Goal: Information Seeking & Learning: Learn about a topic

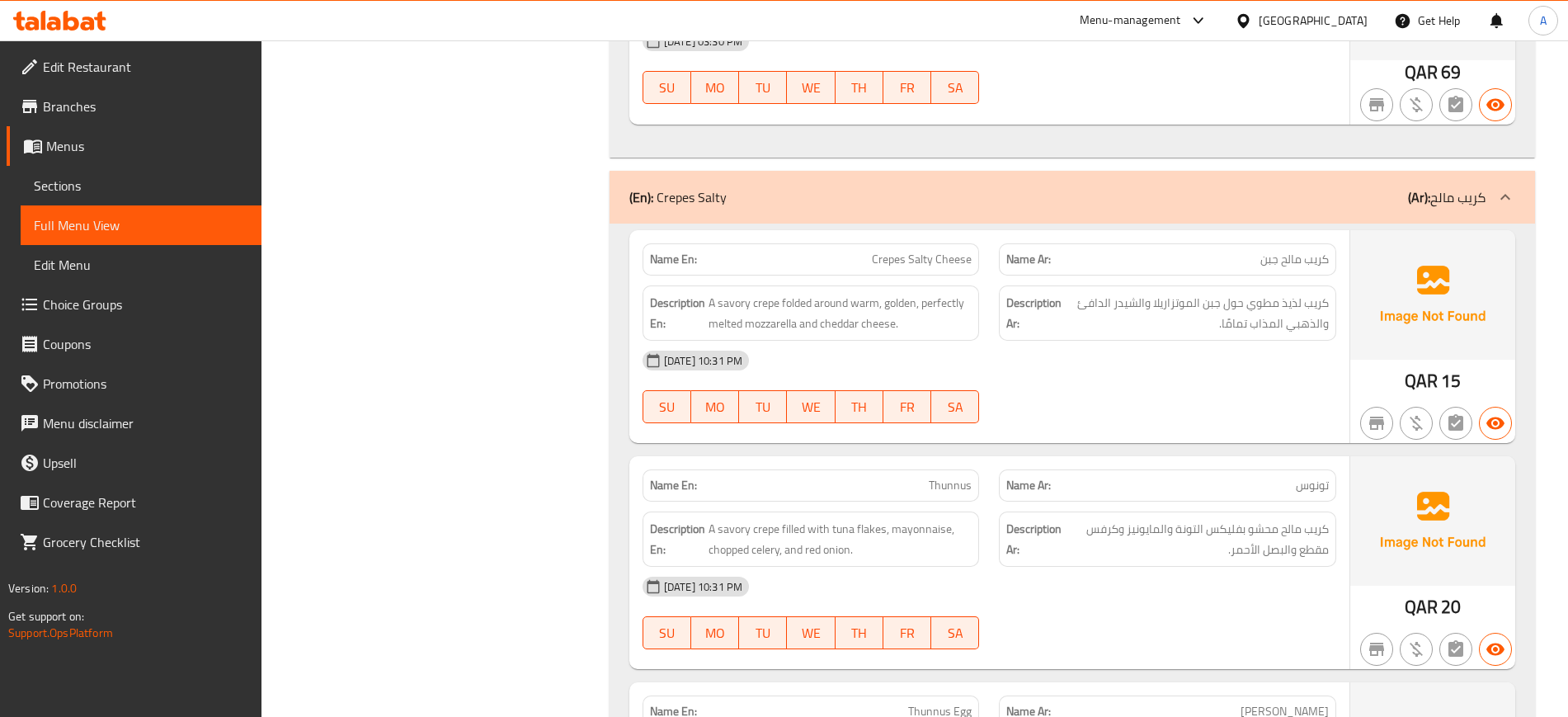
scroll to position [1973, 0]
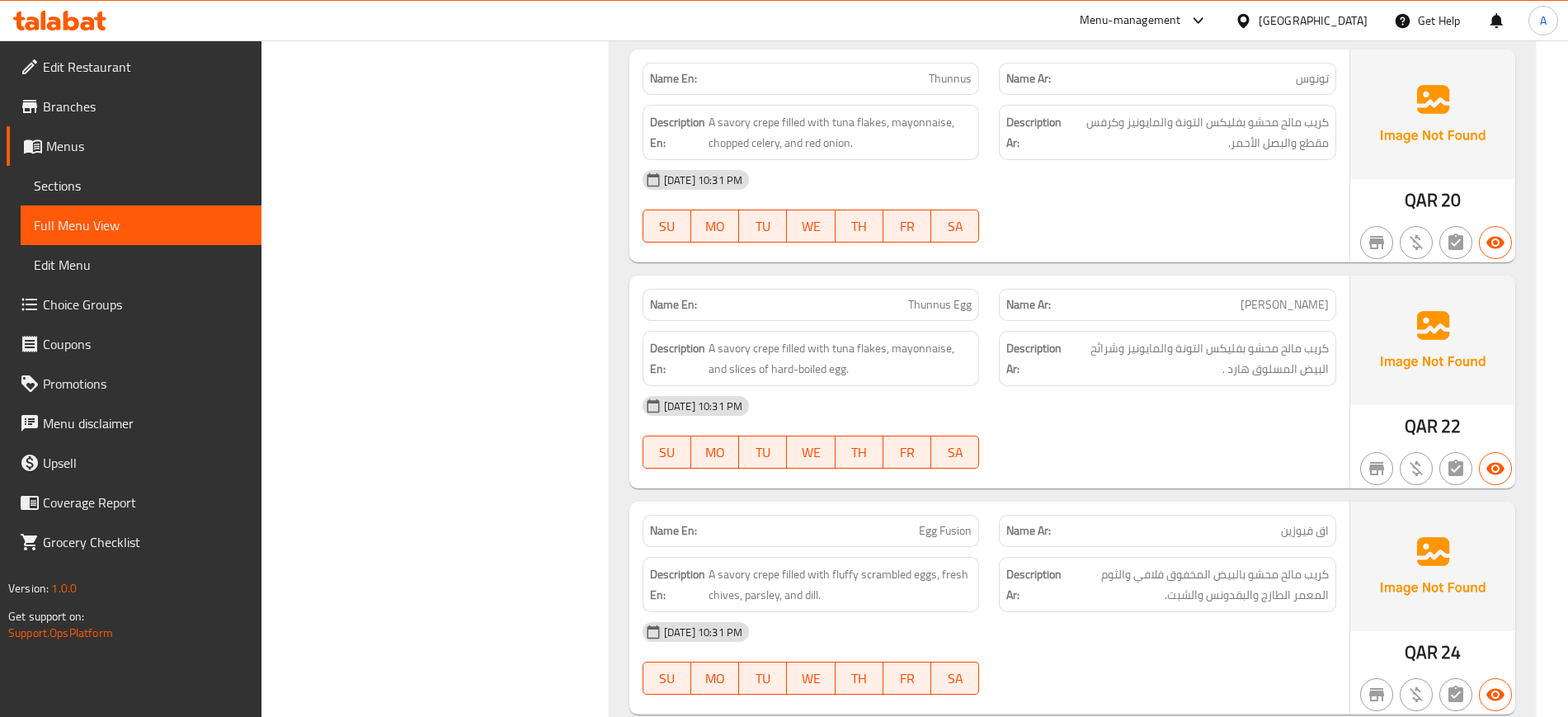
click at [1303, 531] on span "اق فيوزين" at bounding box center [1305, 531] width 48 height 17
copy span "اق فيوزين"
click at [1303, 531] on span "اق فيوزين" at bounding box center [1305, 531] width 48 height 17
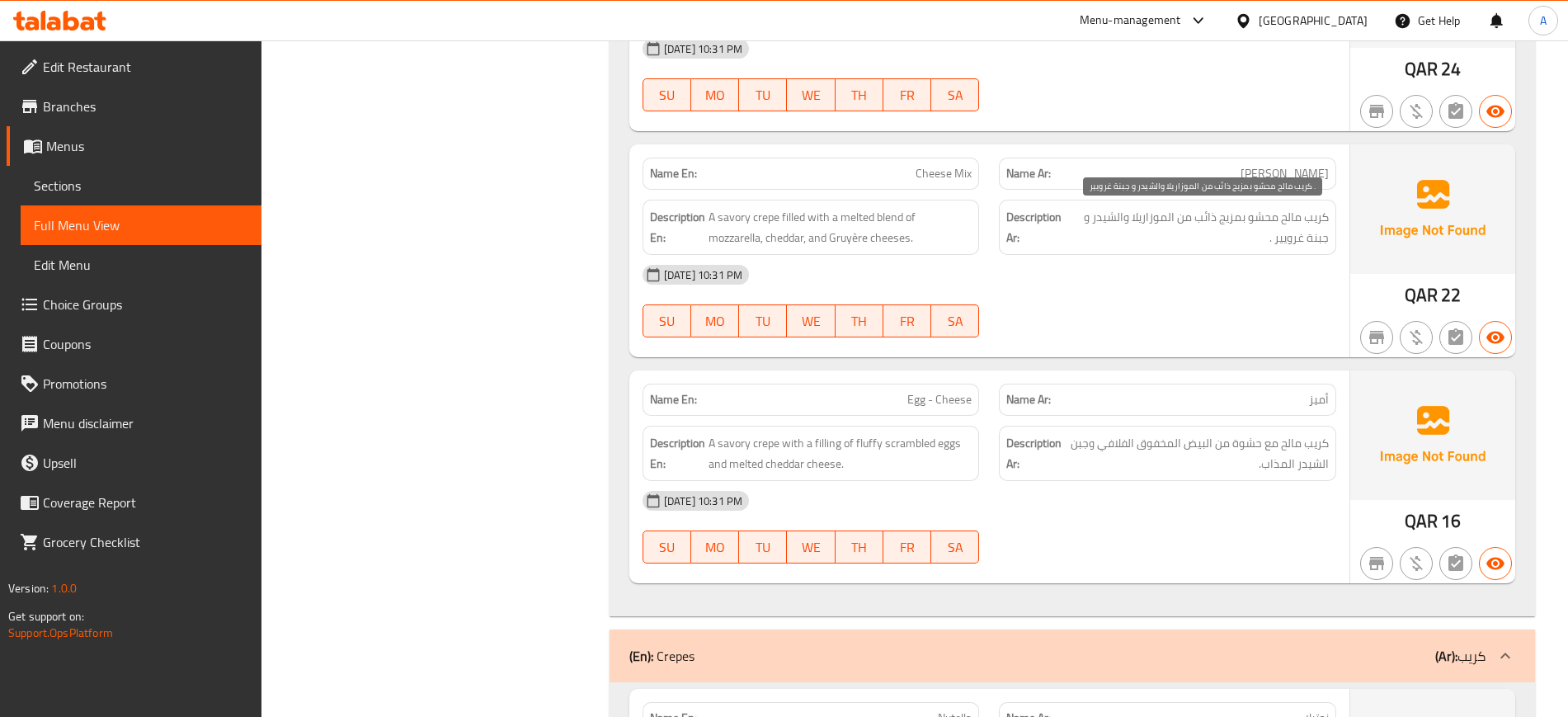
scroll to position [2560, 0]
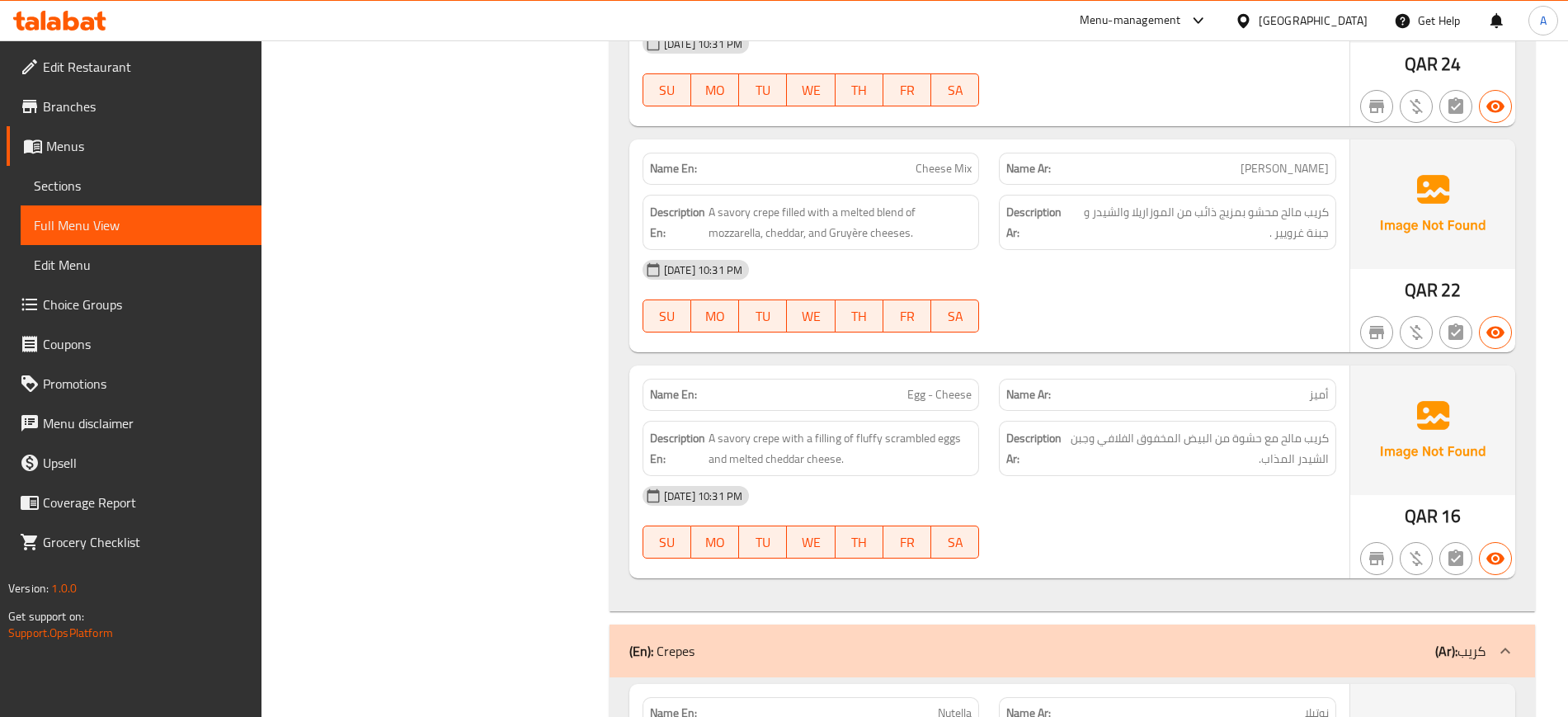
click at [955, 386] on span "Egg - Cheese" at bounding box center [939, 394] width 65 height 17
copy span "Egg - Cheese"
click at [955, 386] on span "Egg - Cheese" at bounding box center [939, 394] width 65 height 17
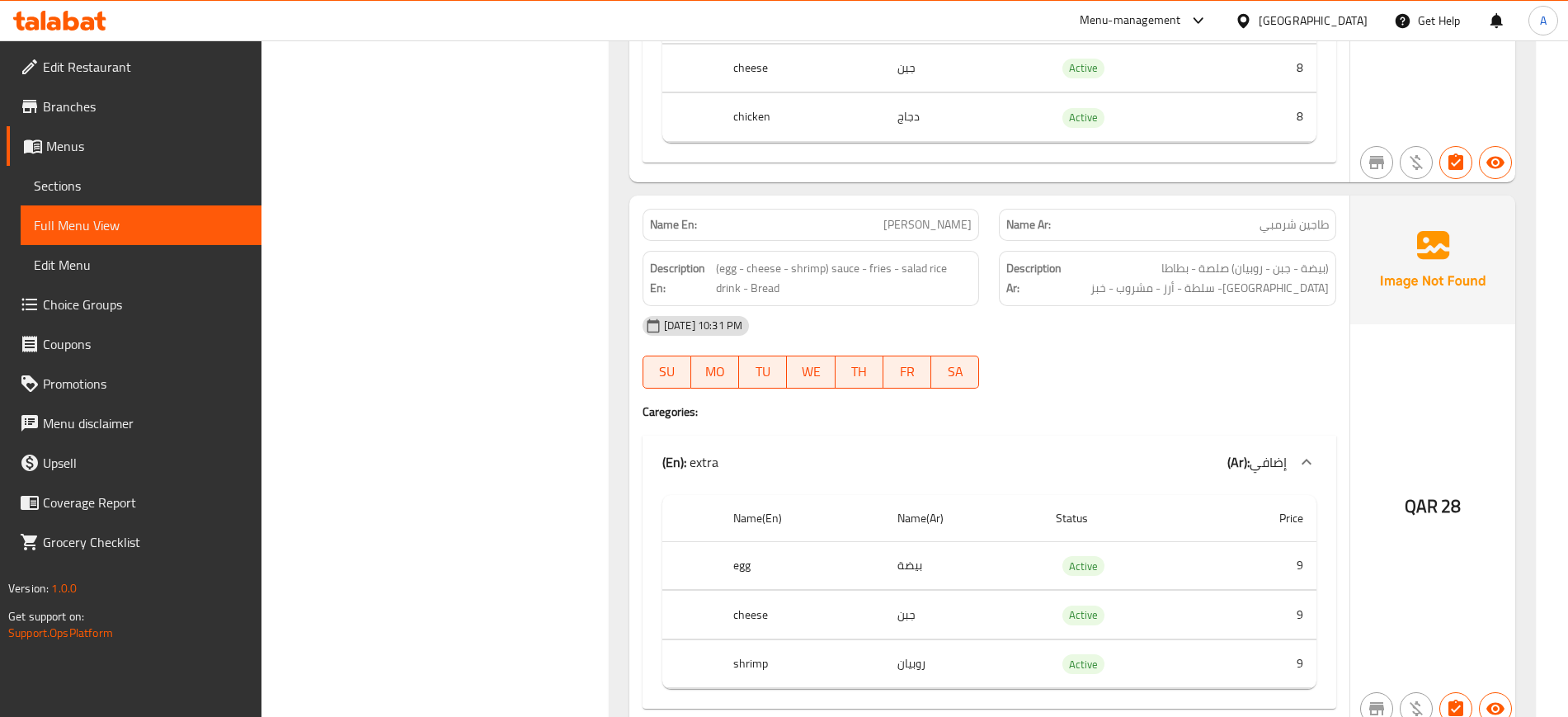
scroll to position [12490, 0]
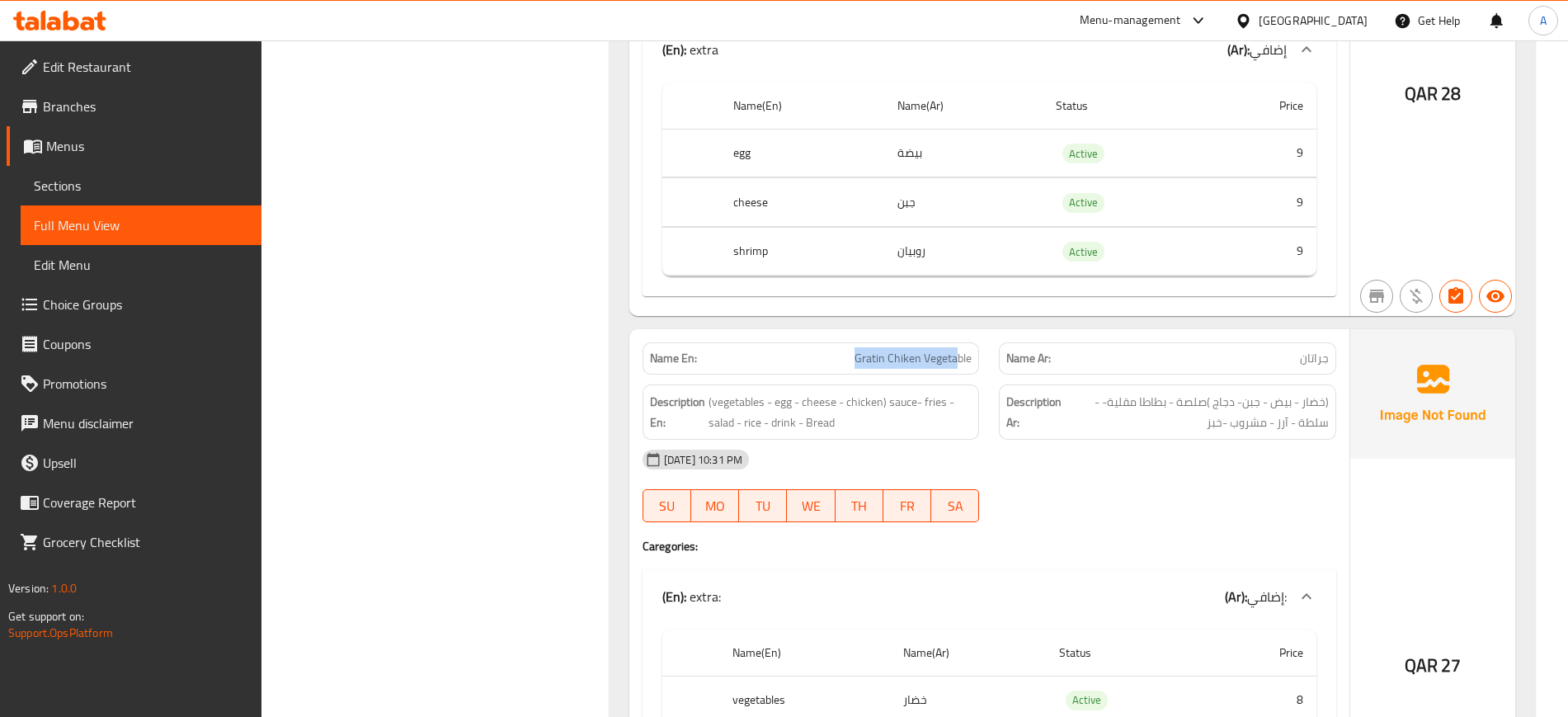
click at [943, 359] on span "Gratin Chiken Vegetable" at bounding box center [913, 358] width 117 height 17
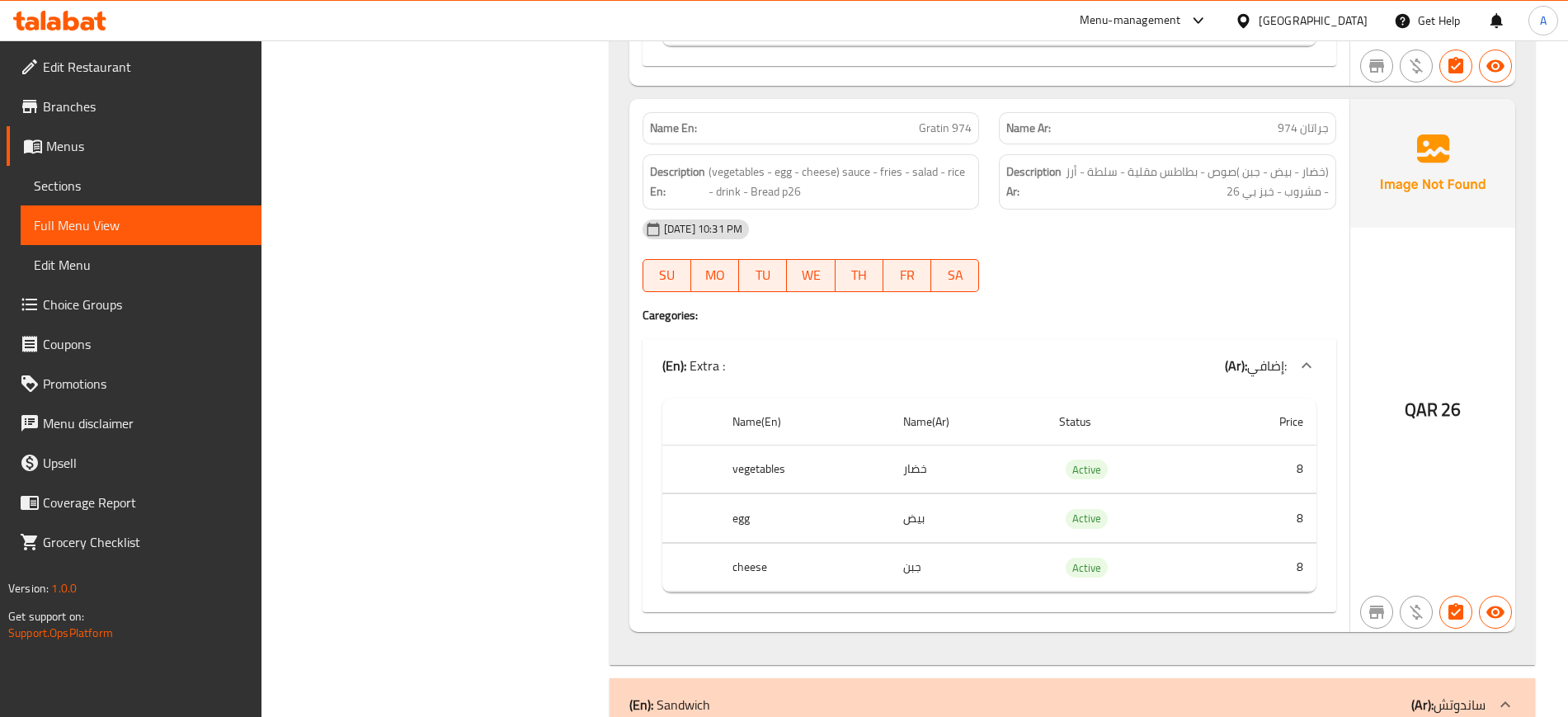
scroll to position [13315, 0]
drag, startPoint x: 751, startPoint y: 188, endPoint x: 804, endPoint y: 184, distance: 53.2
click at [804, 184] on span "(vegetables - egg - cheese) sauce - fries - salad - rice - drink - Bread p26" at bounding box center [840, 183] width 264 height 40
copy span "Bread p26"
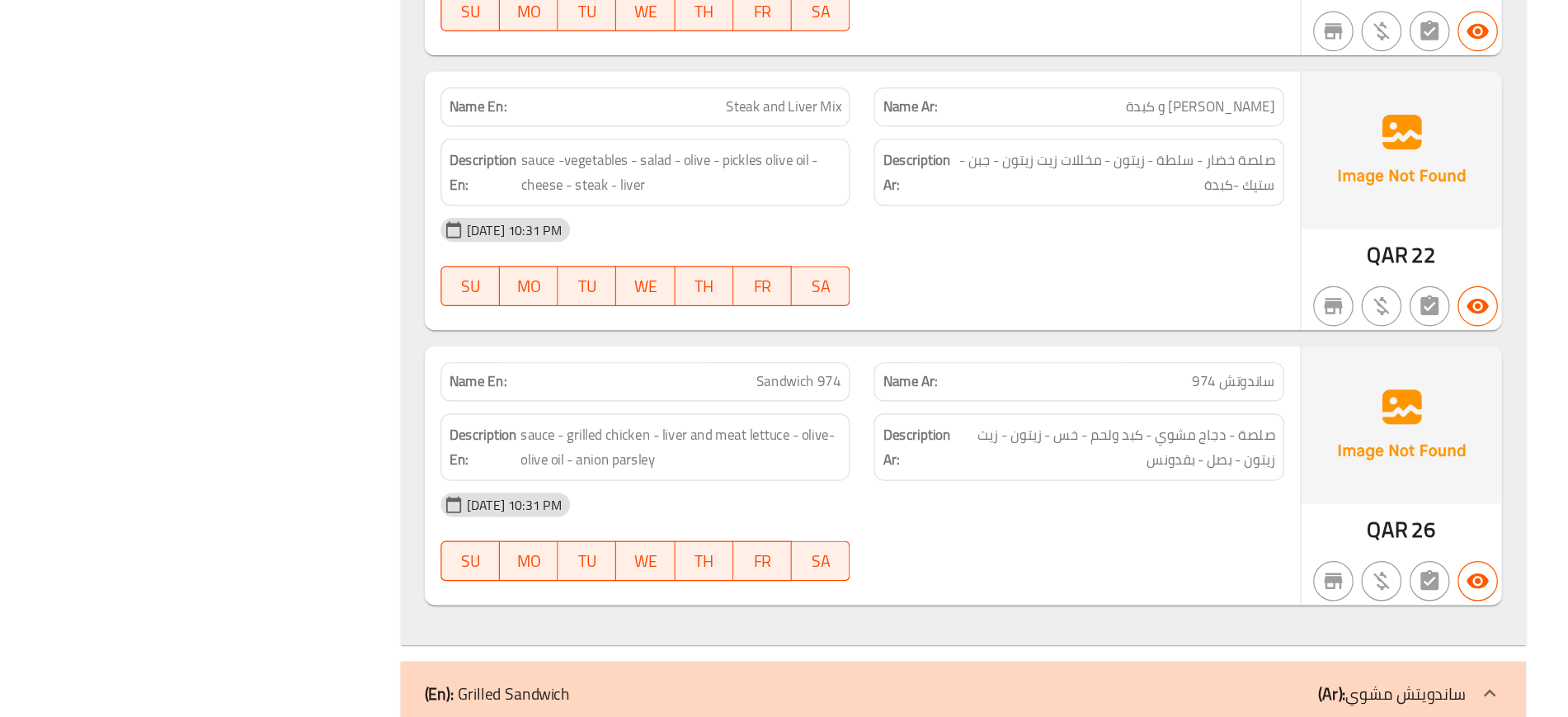
scroll to position [14622, 0]
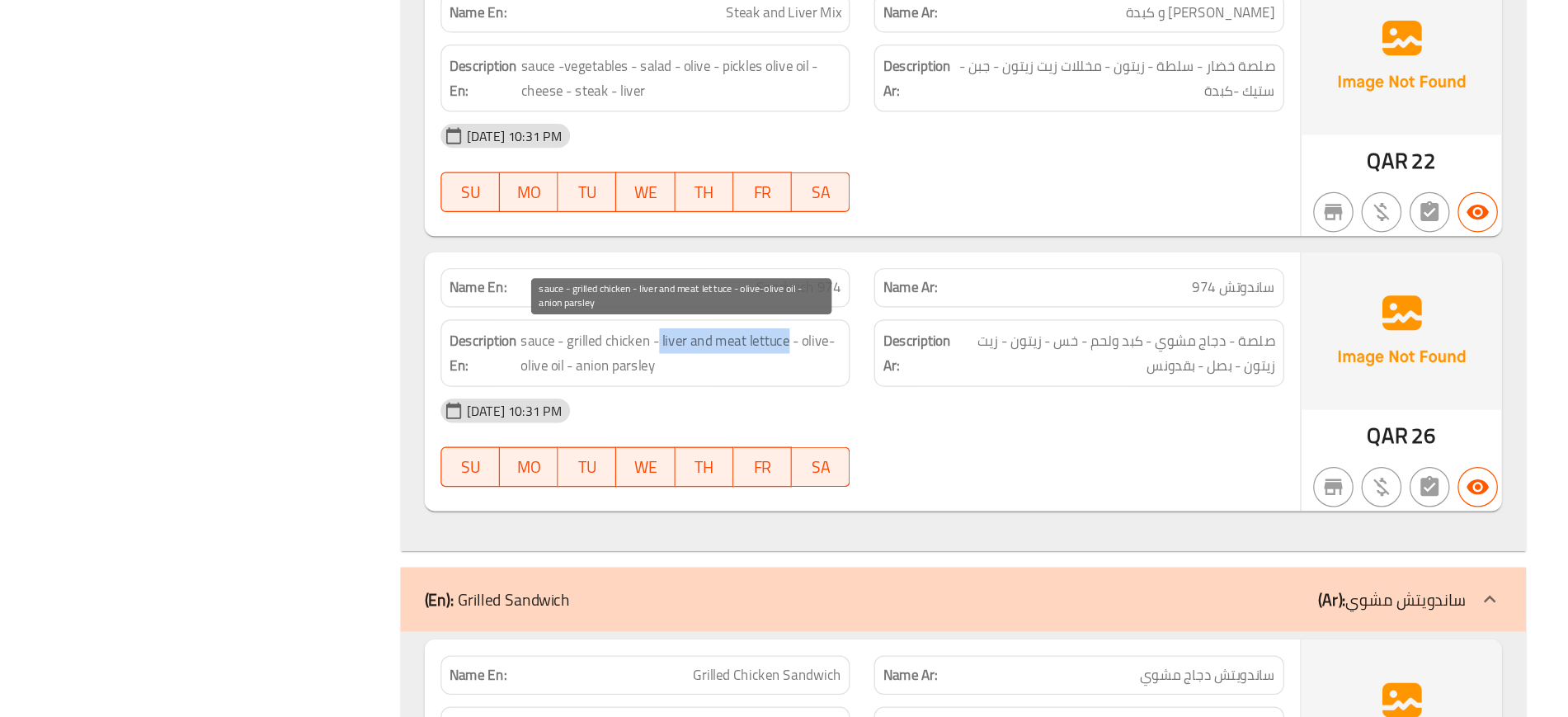
drag, startPoint x: 822, startPoint y: 403, endPoint x: 930, endPoint y: 409, distance: 108.2
click at [930, 409] on span "sauce - grilled chicken - liver and meat lettuce - olive-olive oil - anion pars…" at bounding box center [840, 417] width 264 height 40
copy span "liver and meat lettuce"
click at [812, 407] on span "sauce - grilled chicken - liver and meat lettuce - olive-olive oil - anion pars…" at bounding box center [840, 417] width 264 height 40
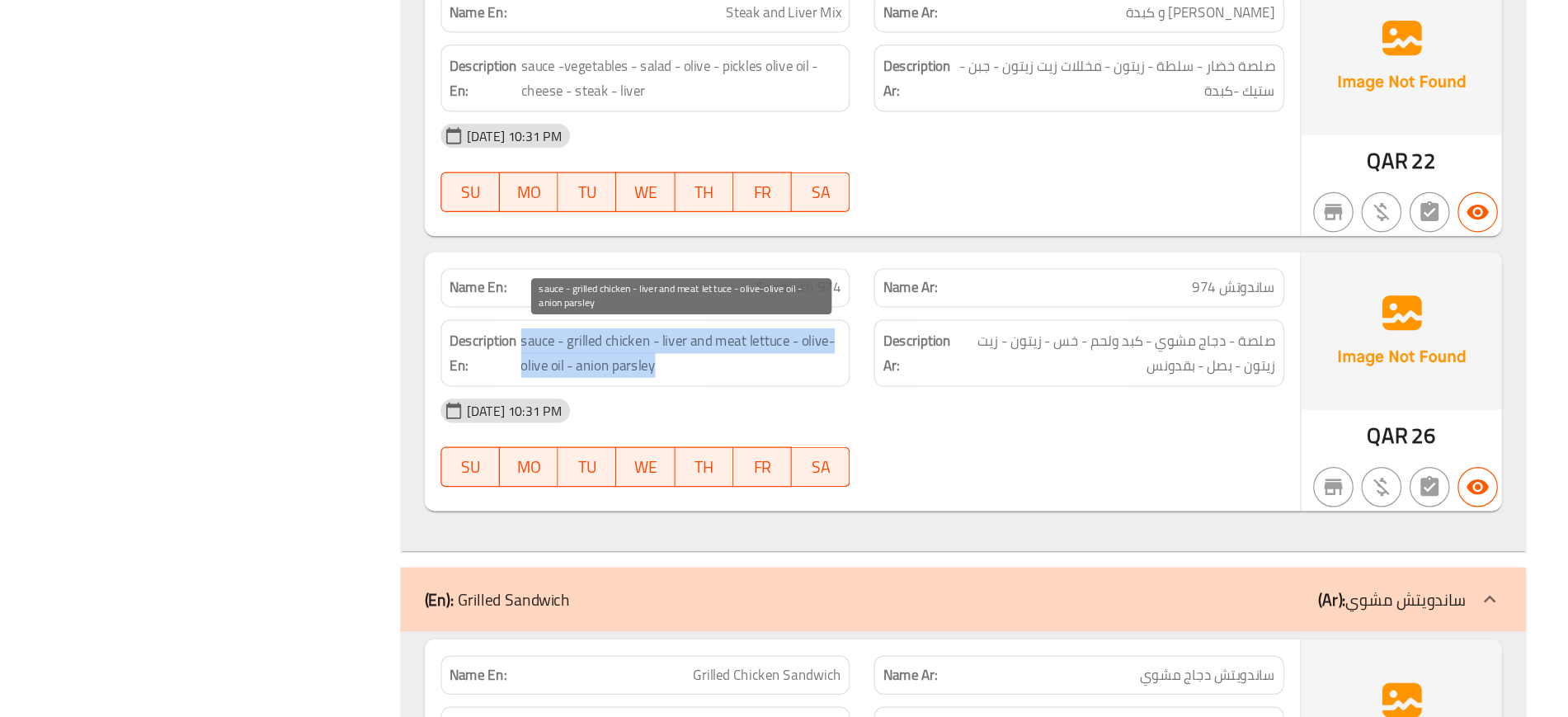
copy span "sauce - grilled chicken - liver and meat lettuce - olive-olive oil - anion pars…"
click at [812, 407] on span "sauce - grilled chicken - liver and meat lettuce - olive-olive oil - anion pars…" at bounding box center [840, 417] width 264 height 40
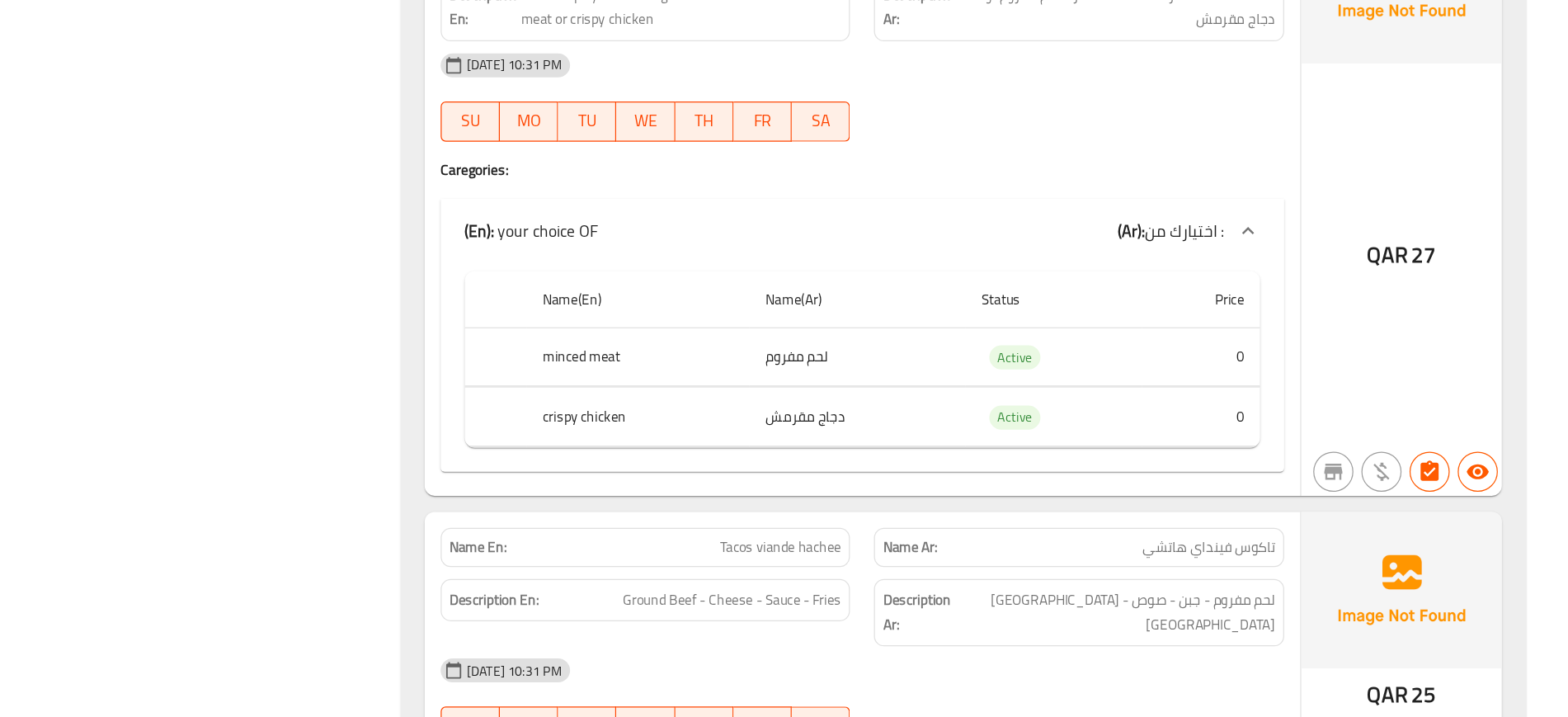
scroll to position [19030, 0]
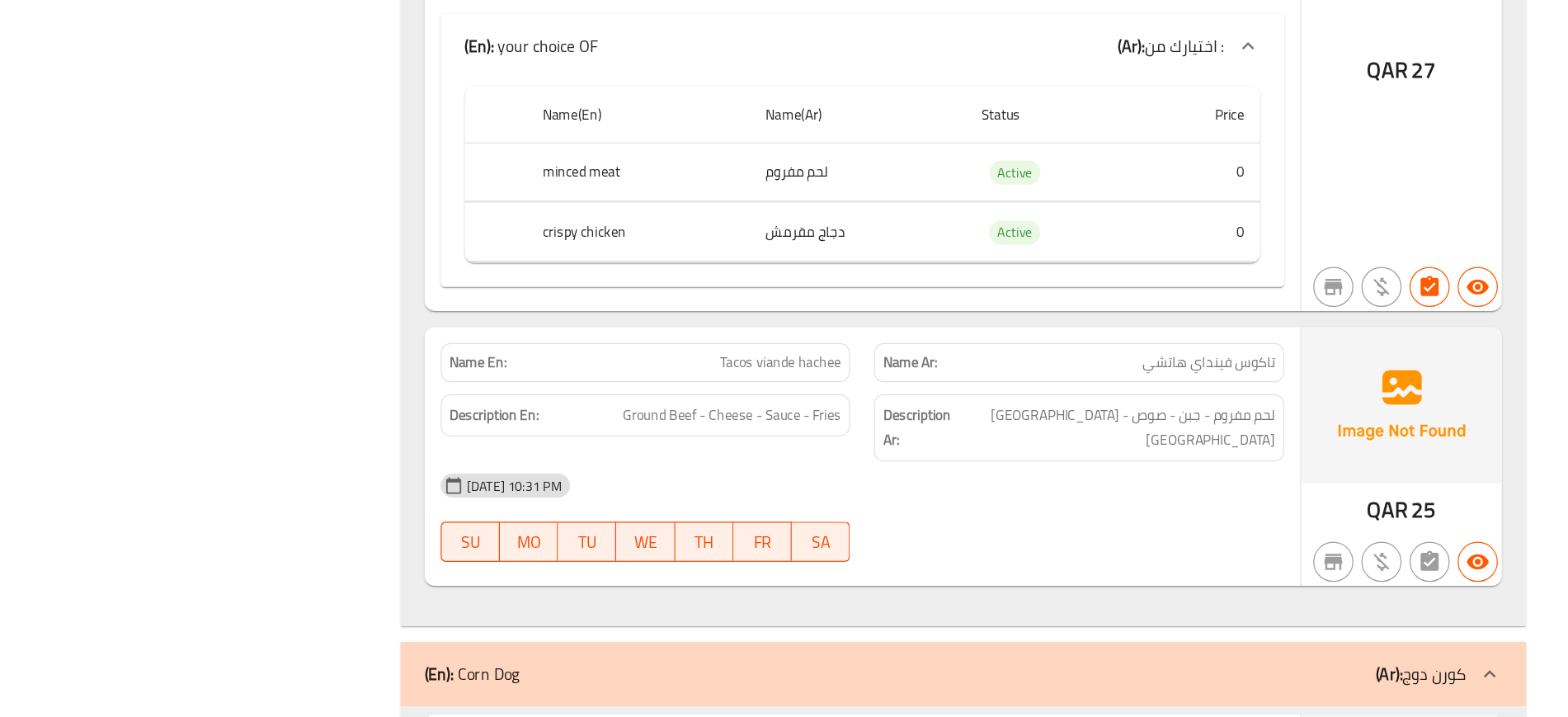
click at [905, 416] on span "Tacos viande hachee" at bounding box center [922, 425] width 100 height 17
copy span "viande"
click at [1276, 427] on span "تاكوس فينداي هاتشي" at bounding box center [1274, 425] width 108 height 17
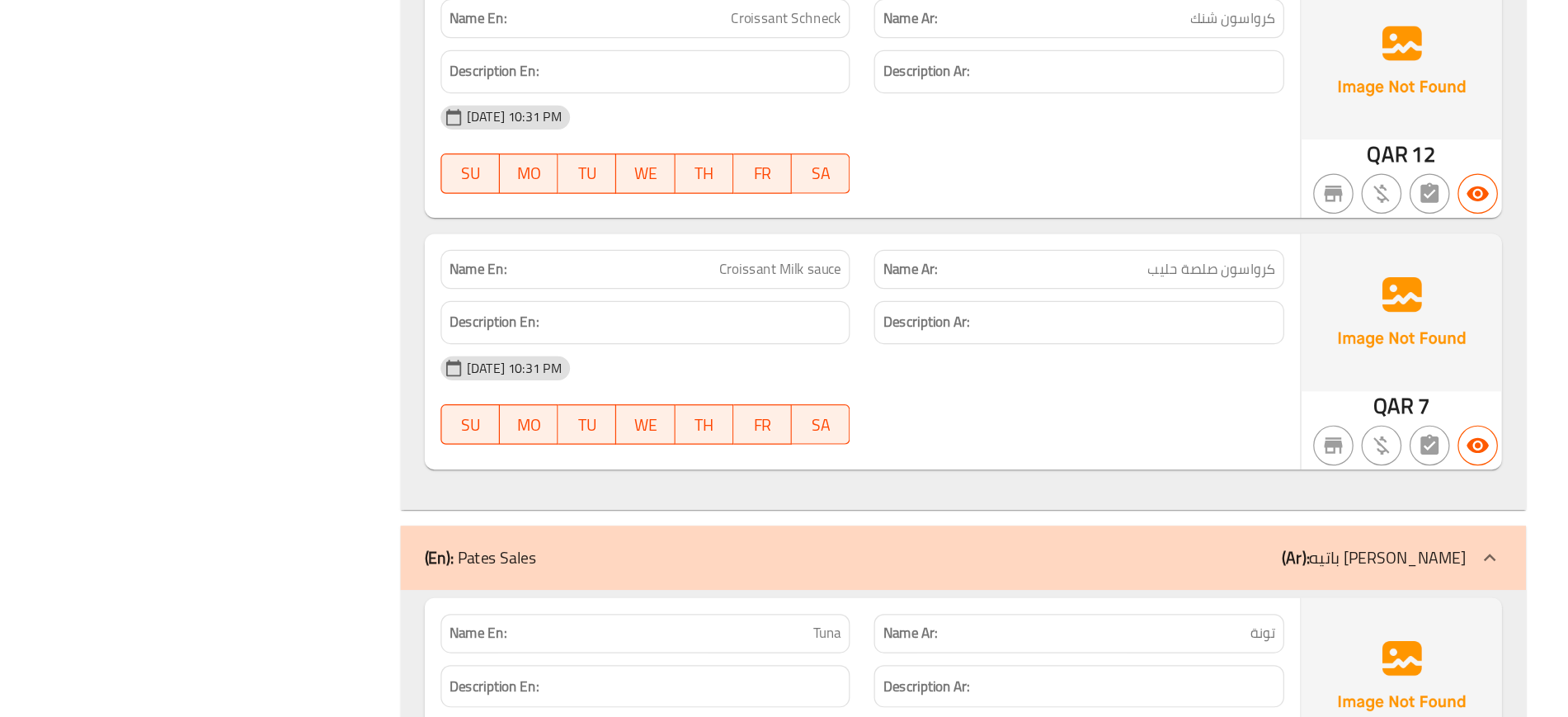
scroll to position [30507, 0]
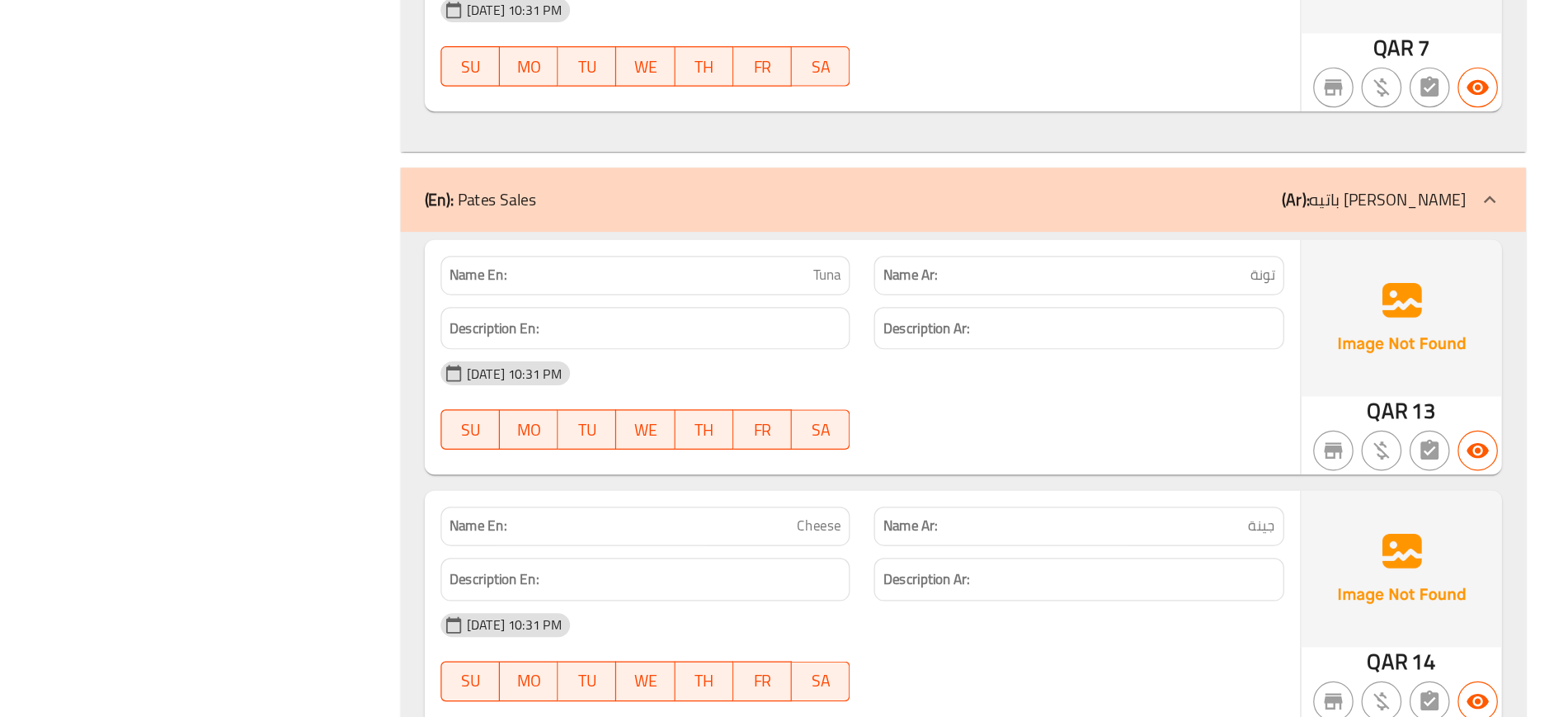
click at [958, 345] on span "Tuna" at bounding box center [960, 353] width 23 height 17
copy span "Tuna"
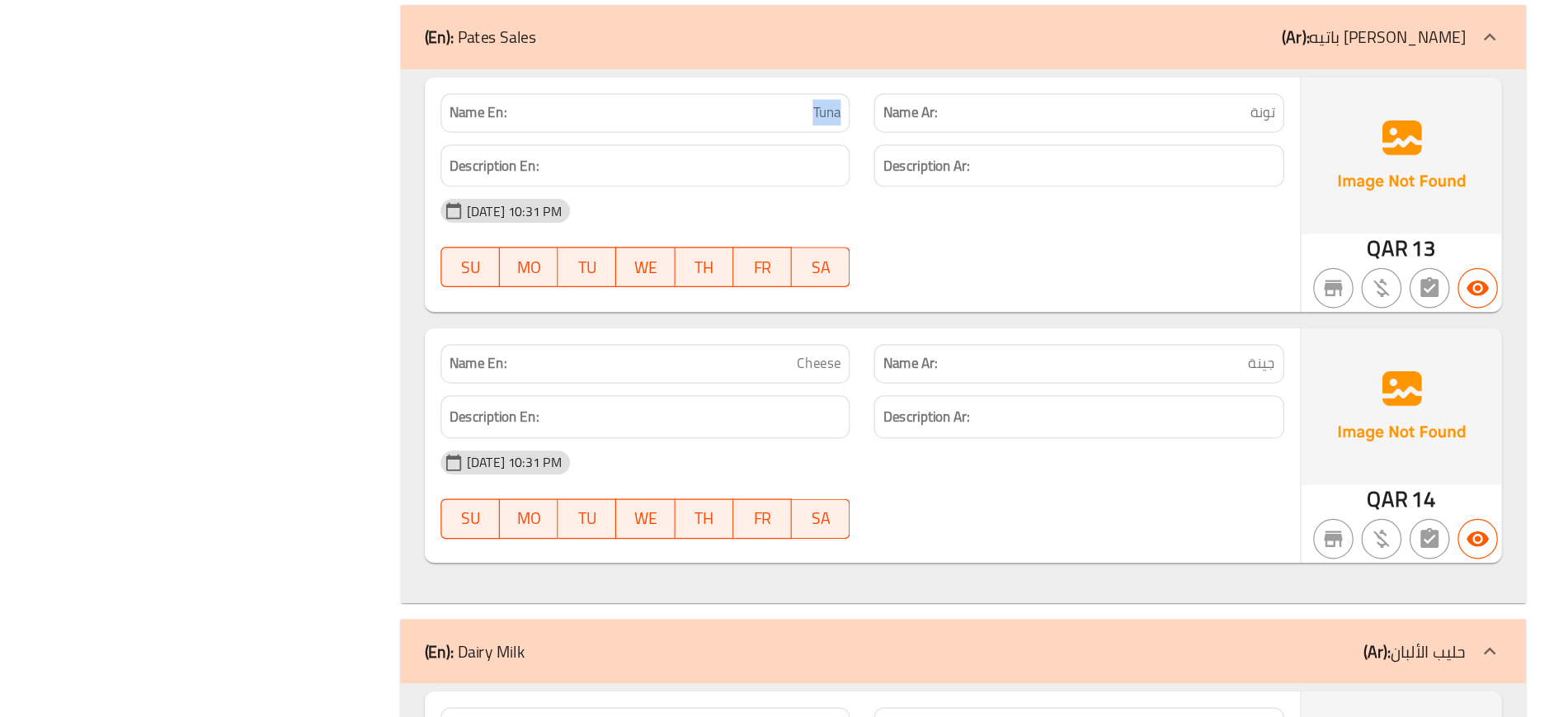
scroll to position [30641, 0]
click at [955, 416] on span "Cheese" at bounding box center [952, 425] width 36 height 17
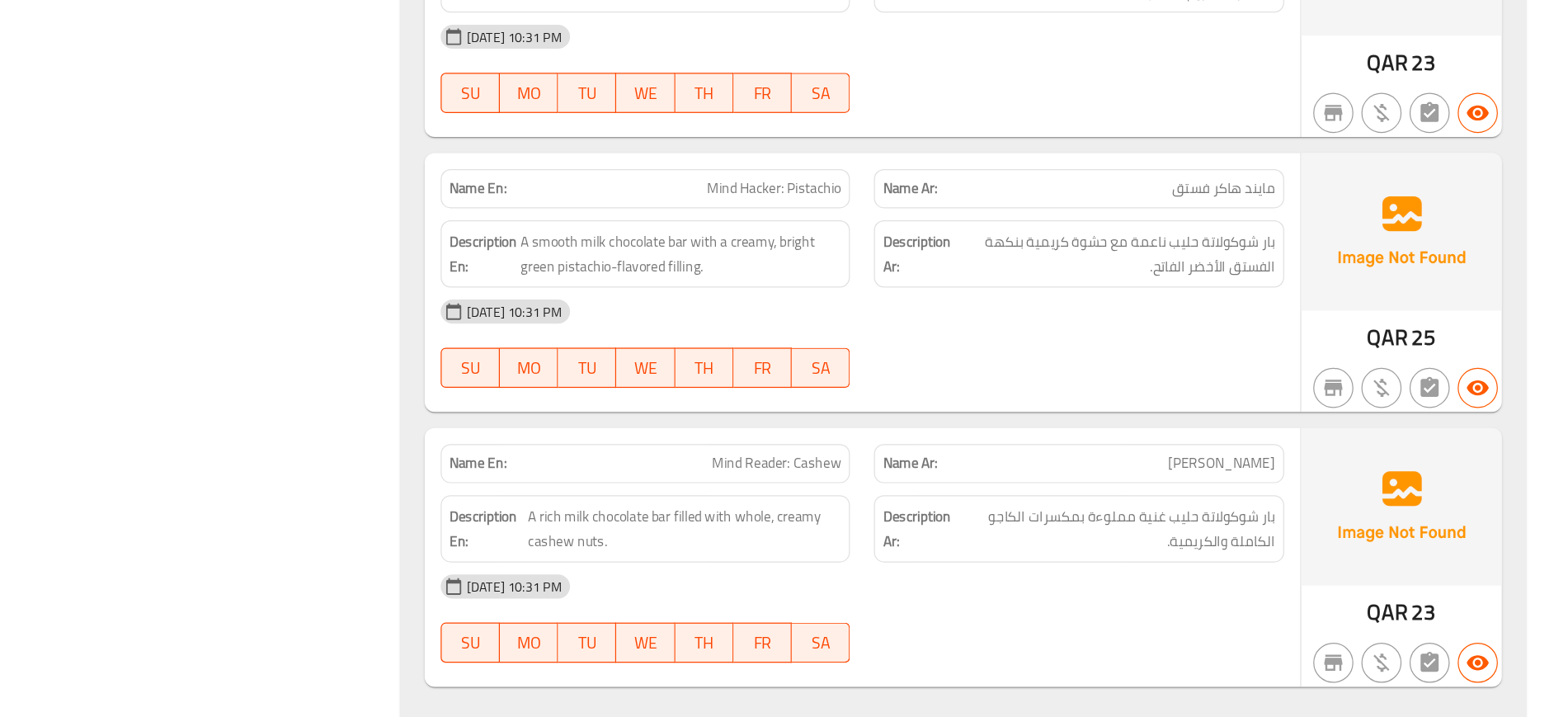
scroll to position [31782, 0]
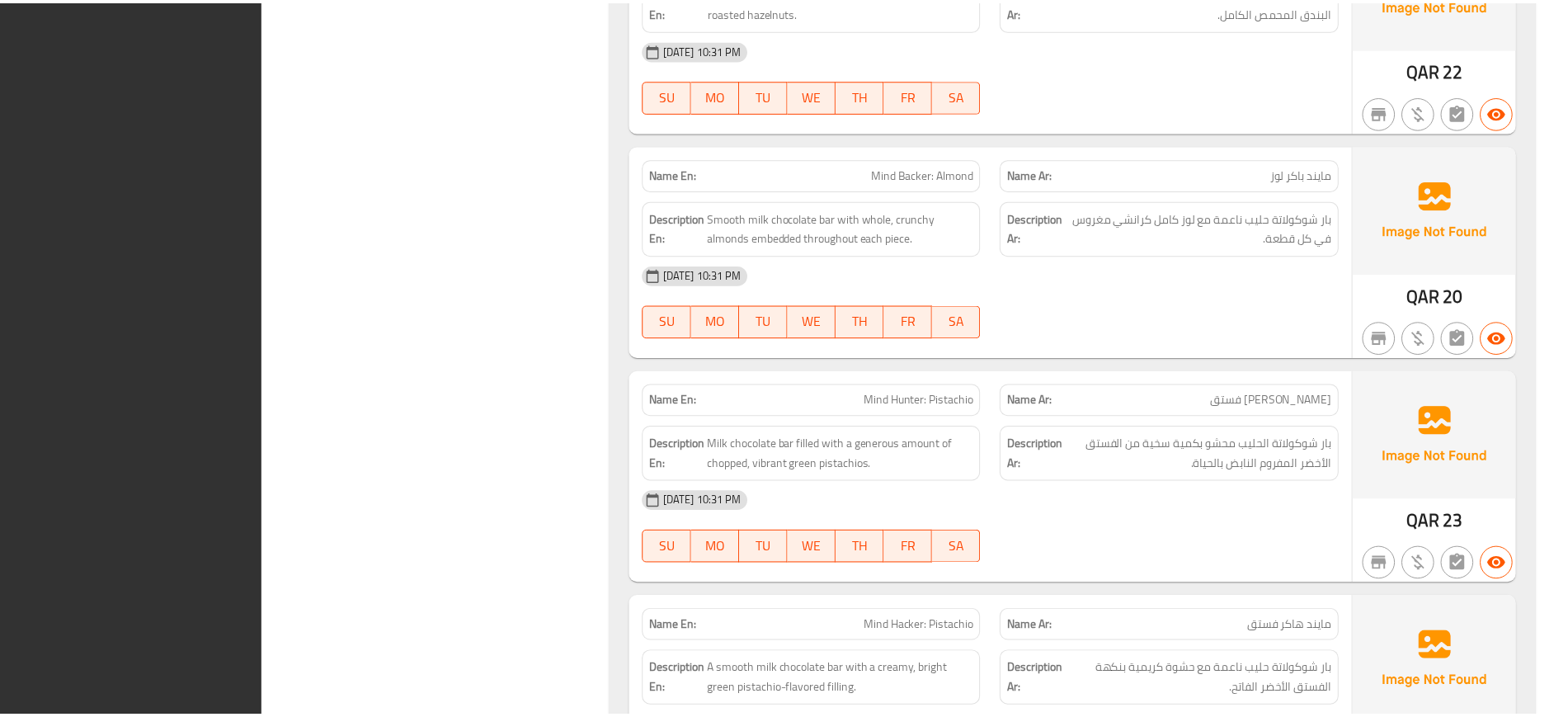
scroll to position [31763, 0]
